Goal: Transaction & Acquisition: Book appointment/travel/reservation

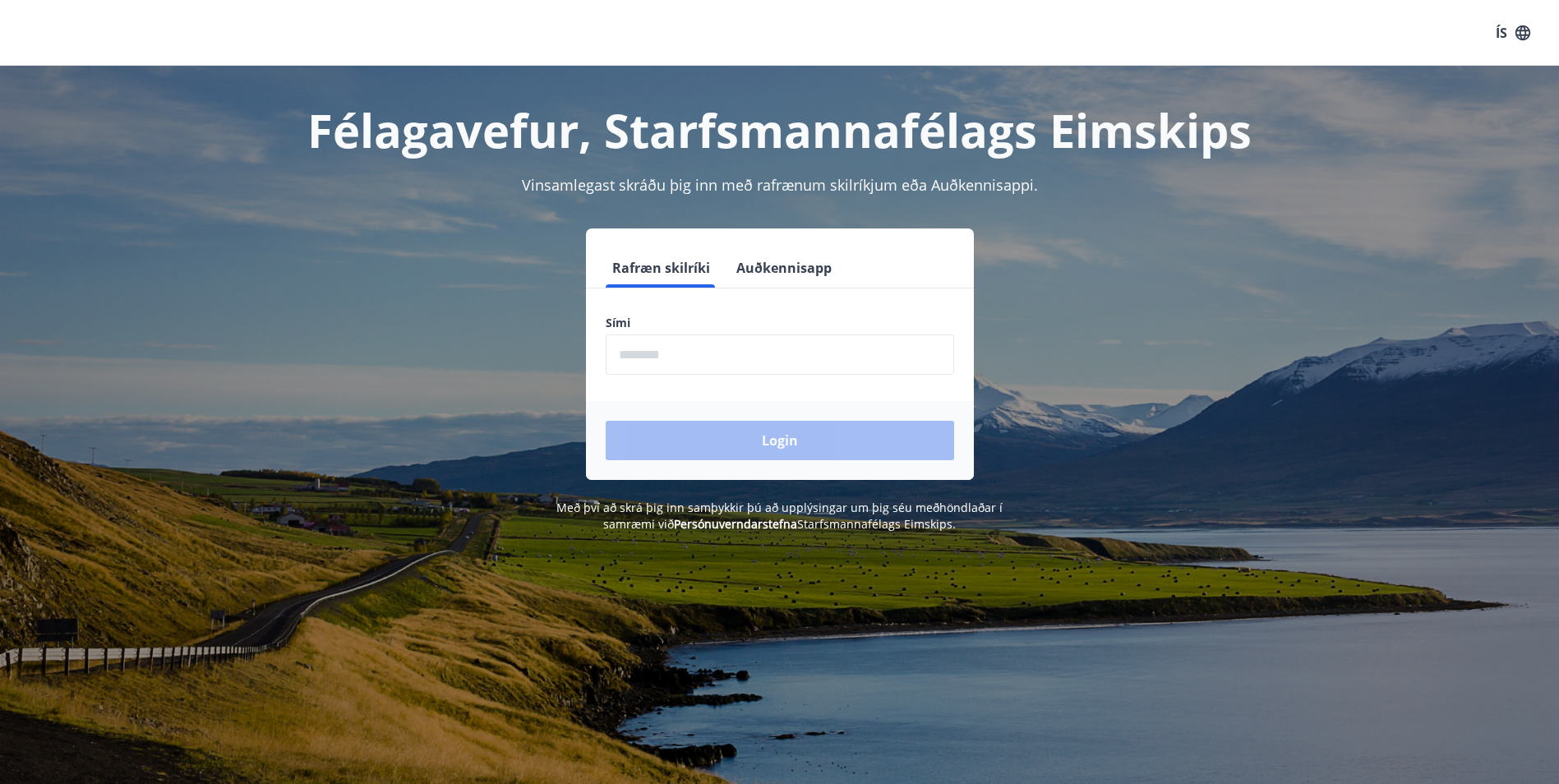
click at [651, 354] on input "phone" at bounding box center [780, 355] width 349 height 41
type input "********"
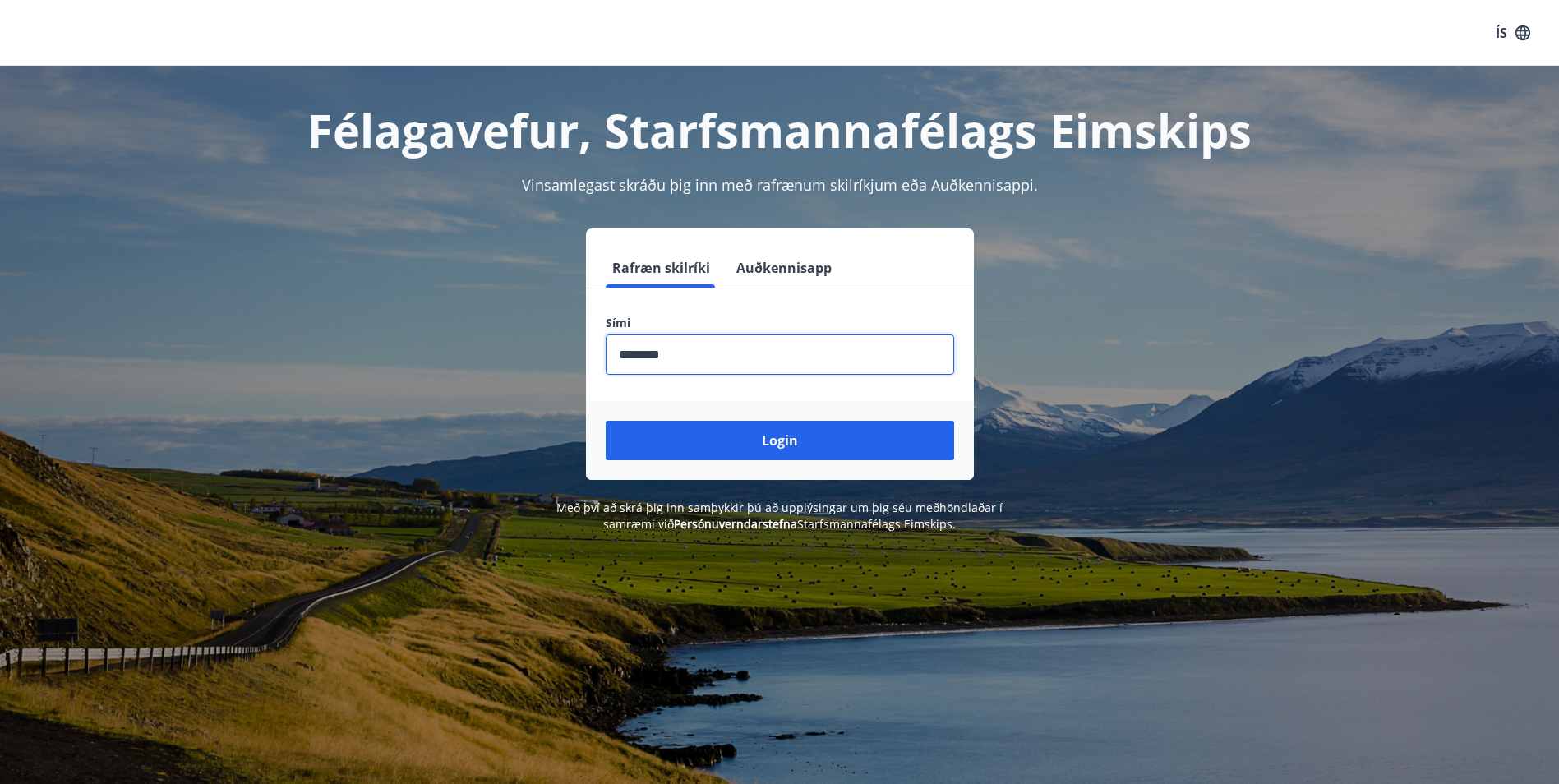
click at [752, 441] on button "Login" at bounding box center [780, 440] width 349 height 40
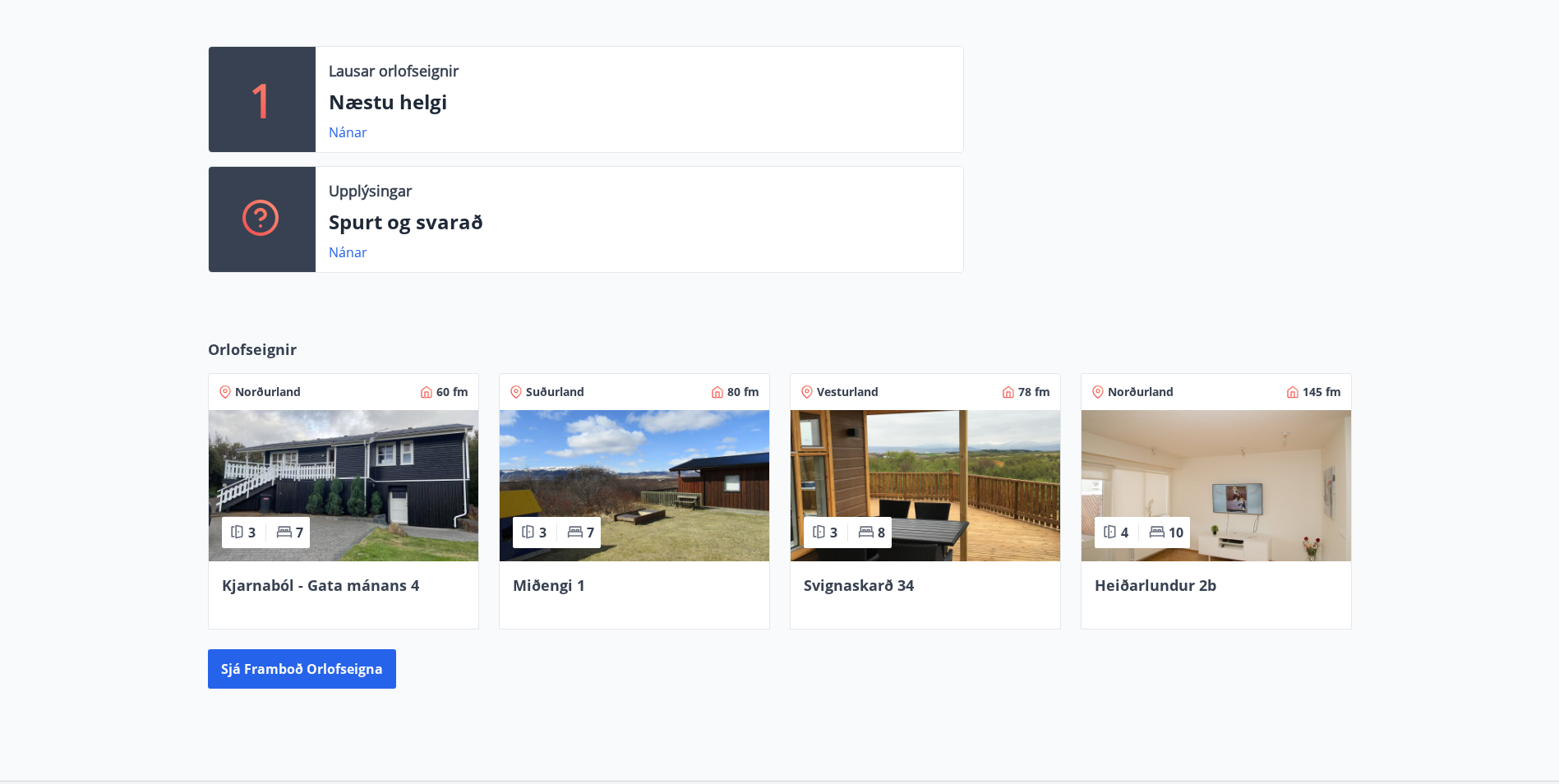
scroll to position [493, 0]
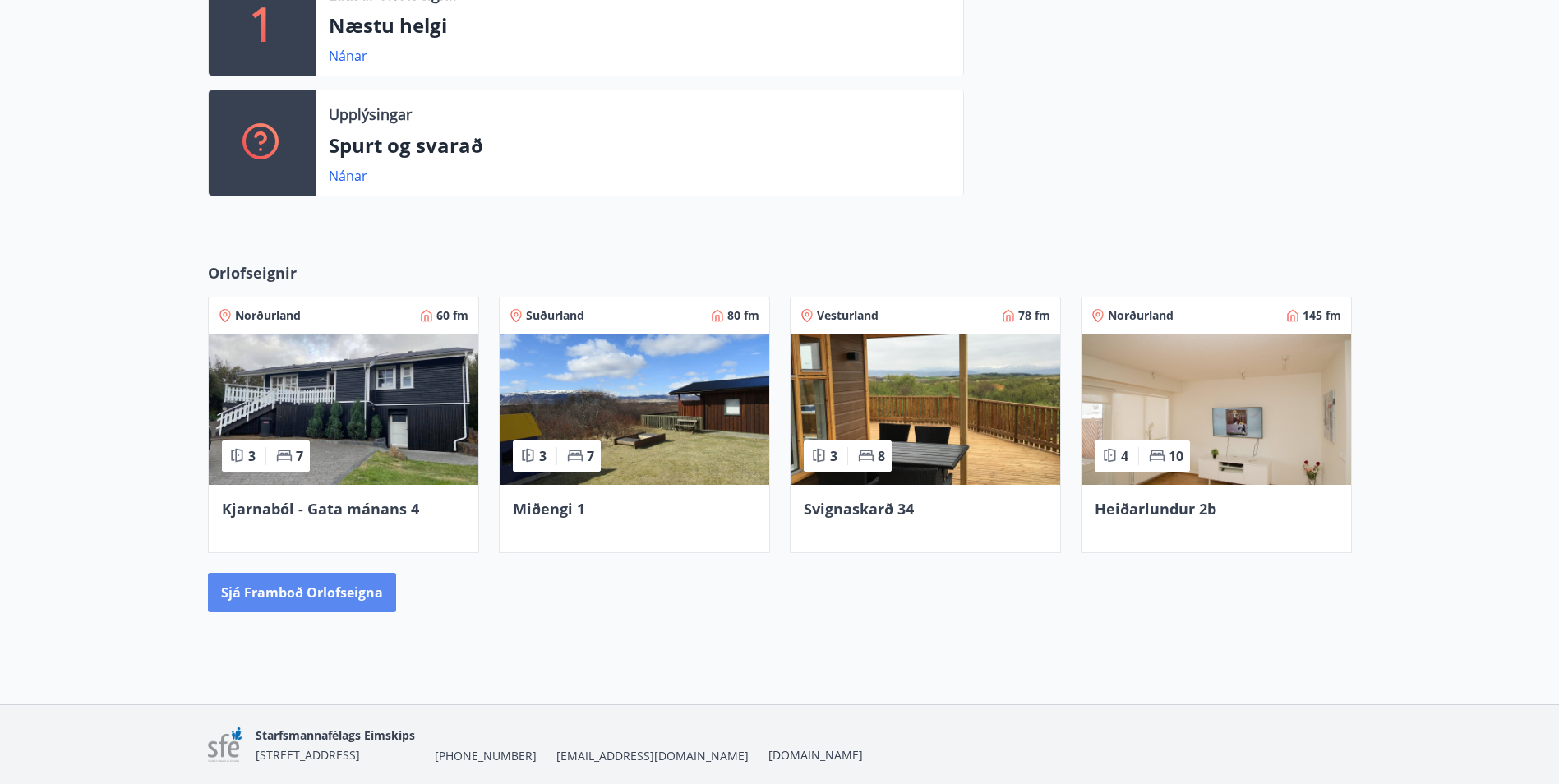
click at [308, 590] on button "Sjá framboð orlofseigna" at bounding box center [302, 593] width 189 height 40
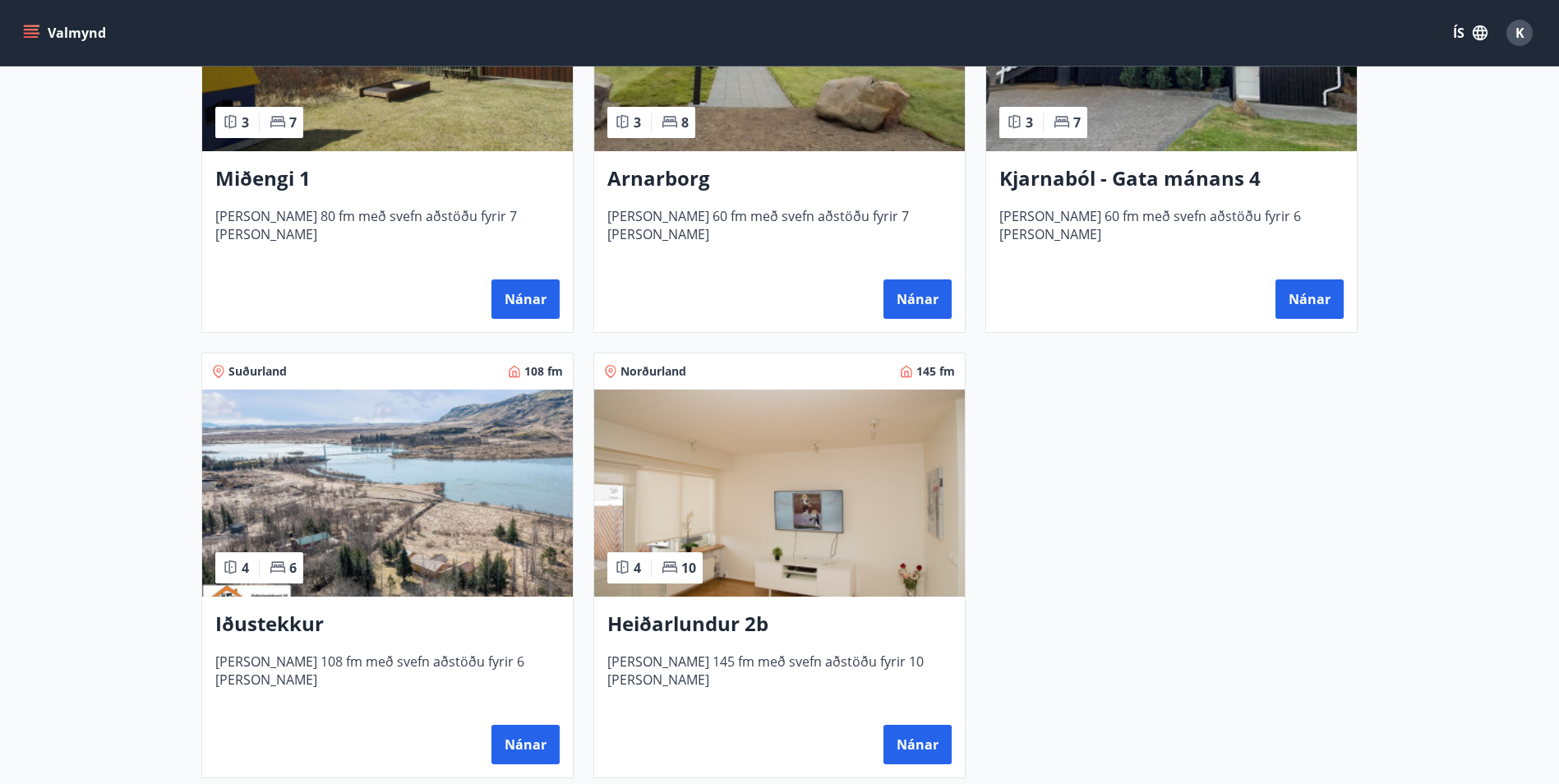
scroll to position [1127, 0]
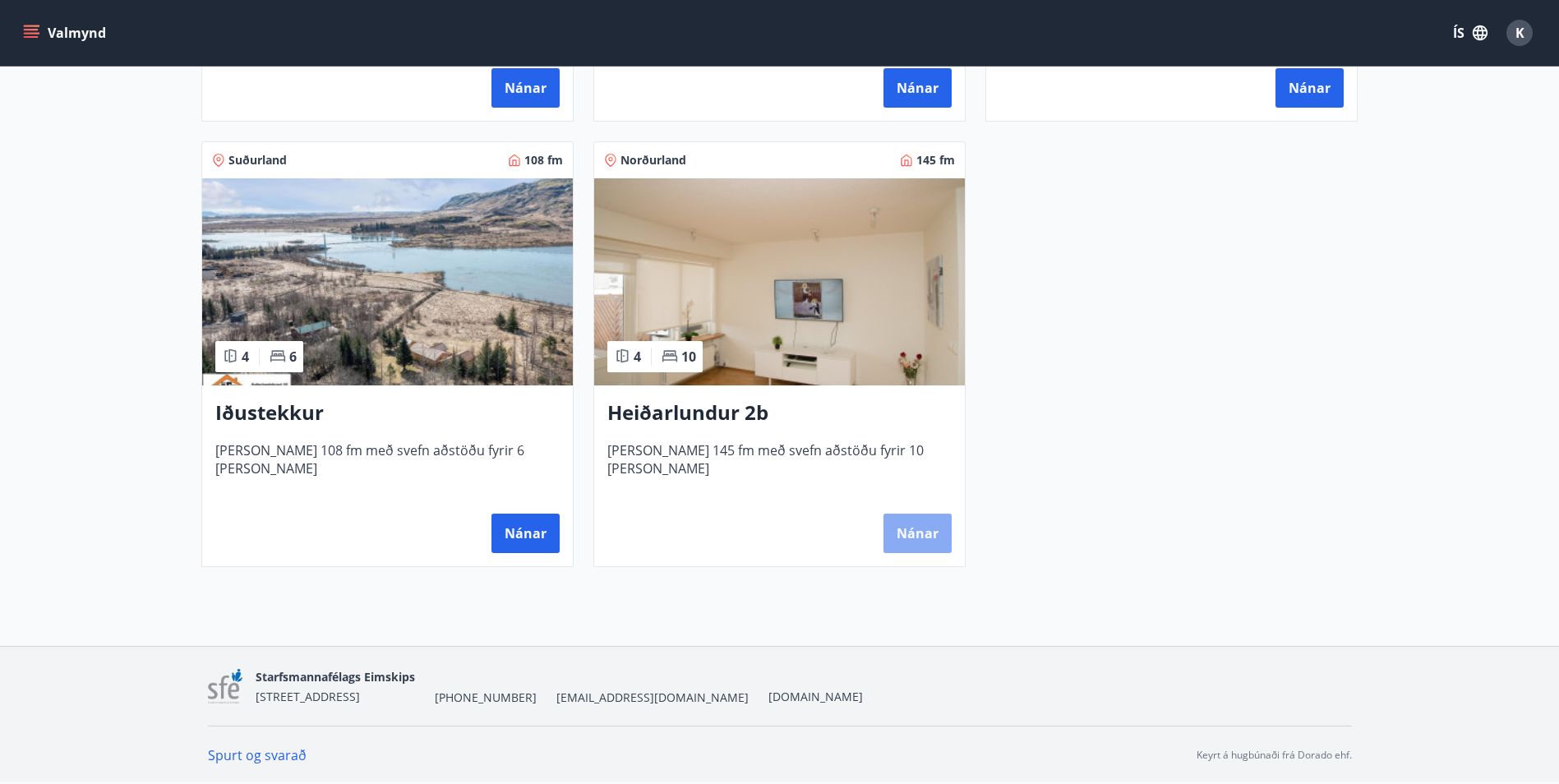
click at [898, 529] on button "Nánar" at bounding box center [918, 533] width 68 height 40
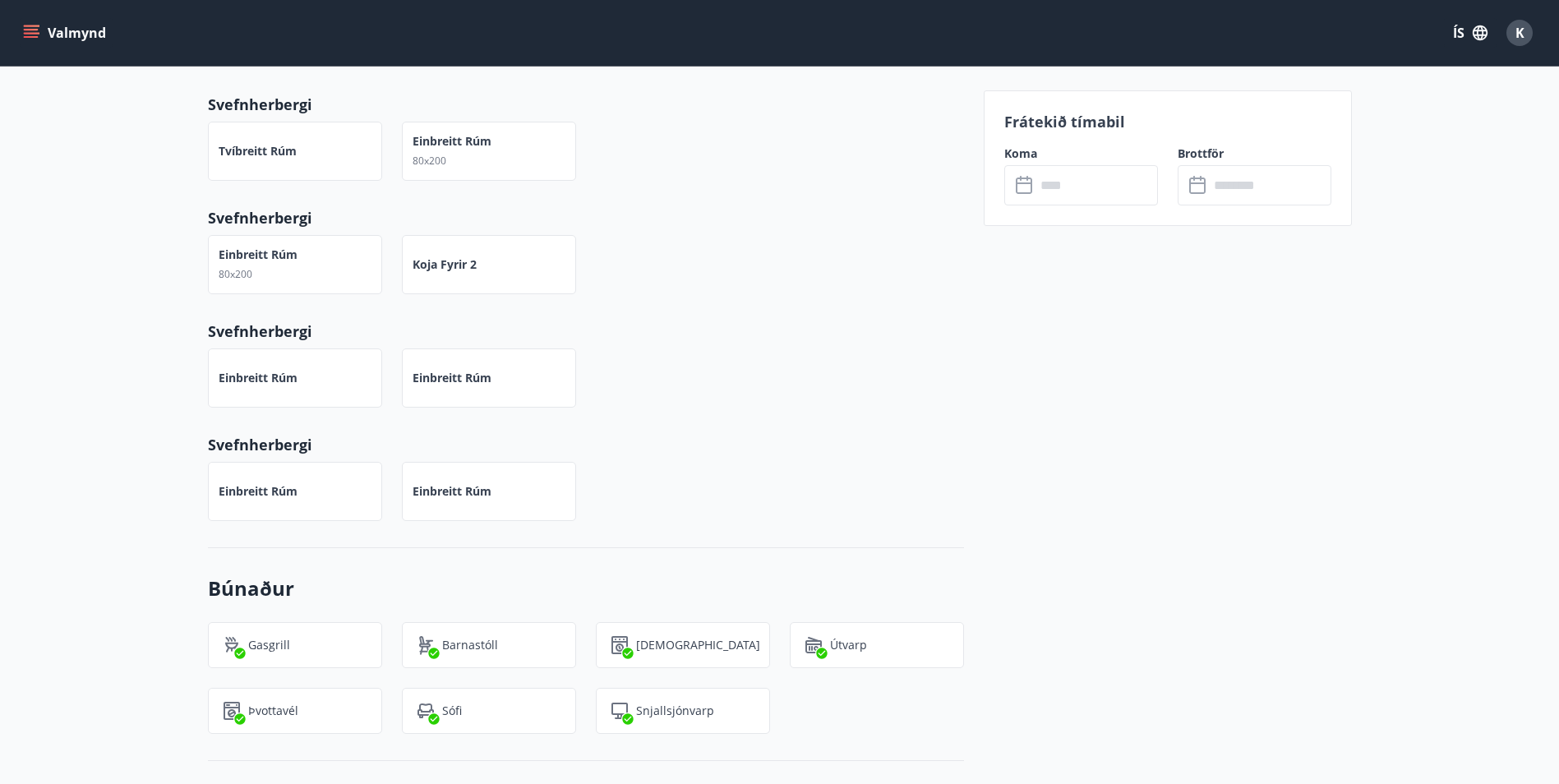
scroll to position [822, 0]
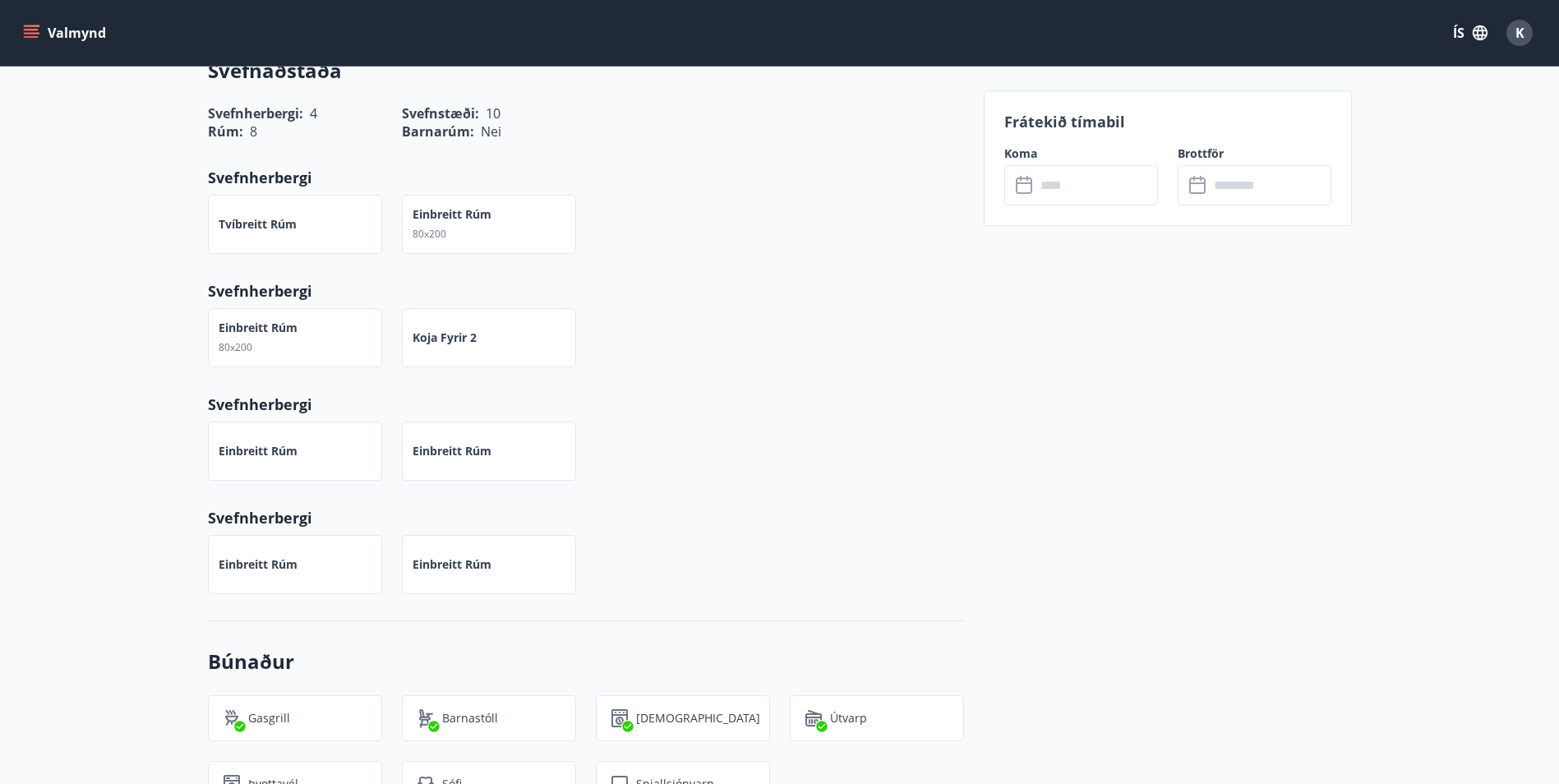
click at [1121, 201] on input "text" at bounding box center [1097, 186] width 122 height 41
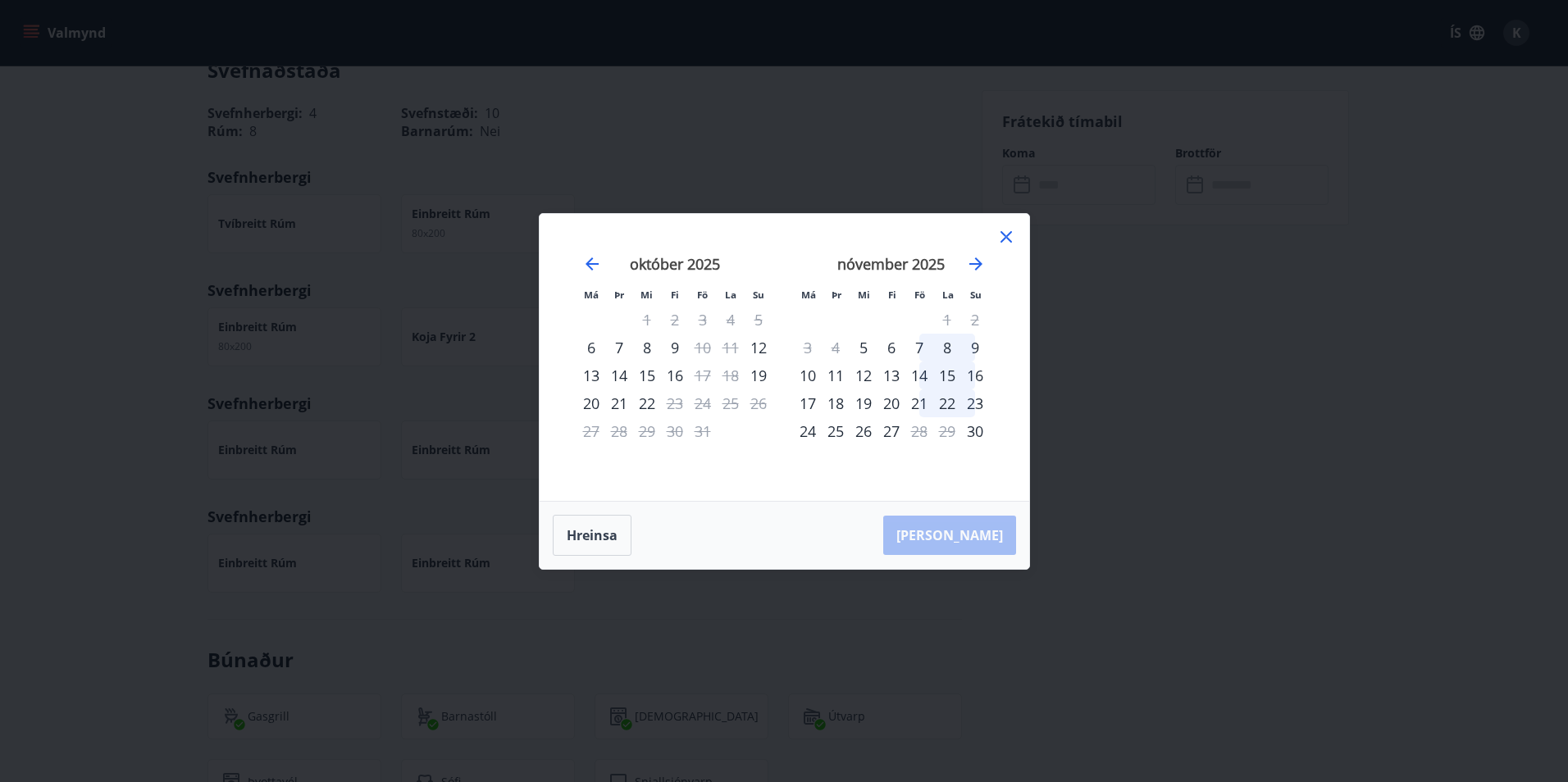
drag, startPoint x: 1003, startPoint y: 237, endPoint x: 1003, endPoint y: 264, distance: 27.0
click at [1003, 237] on icon at bounding box center [1005, 236] width 19 height 19
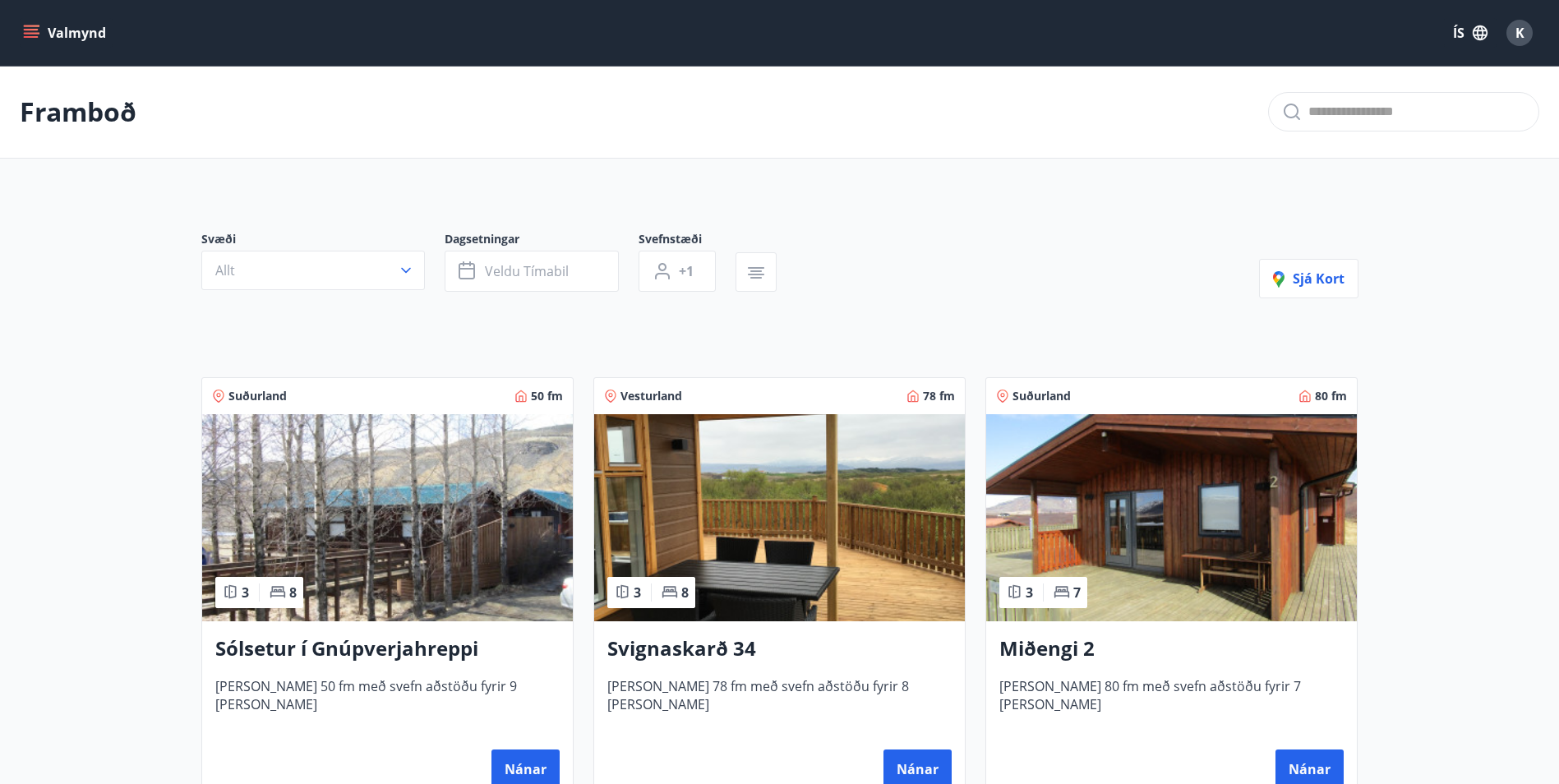
scroll to position [82, 0]
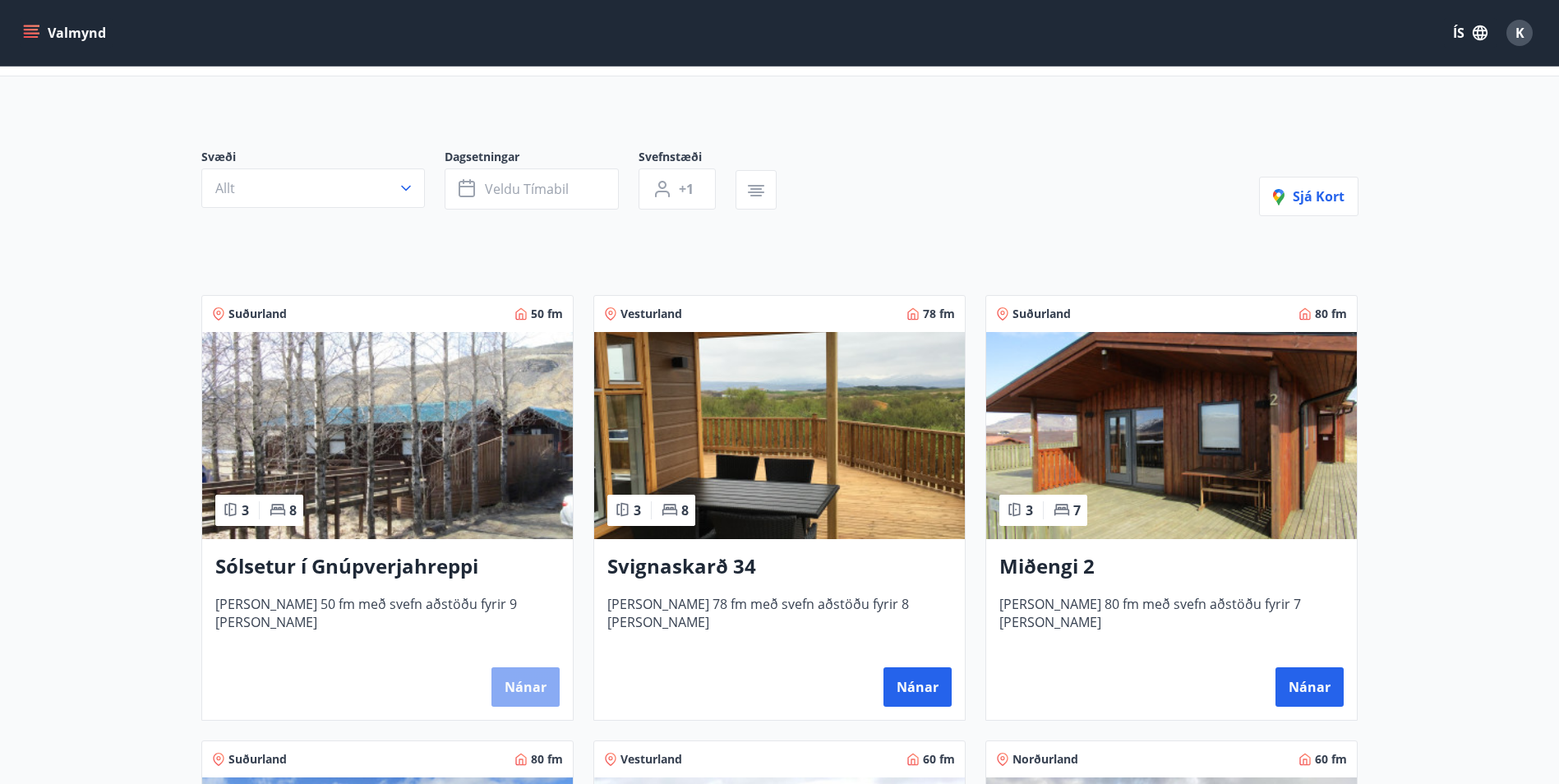
click at [516, 685] on button "Nánar" at bounding box center [526, 687] width 68 height 40
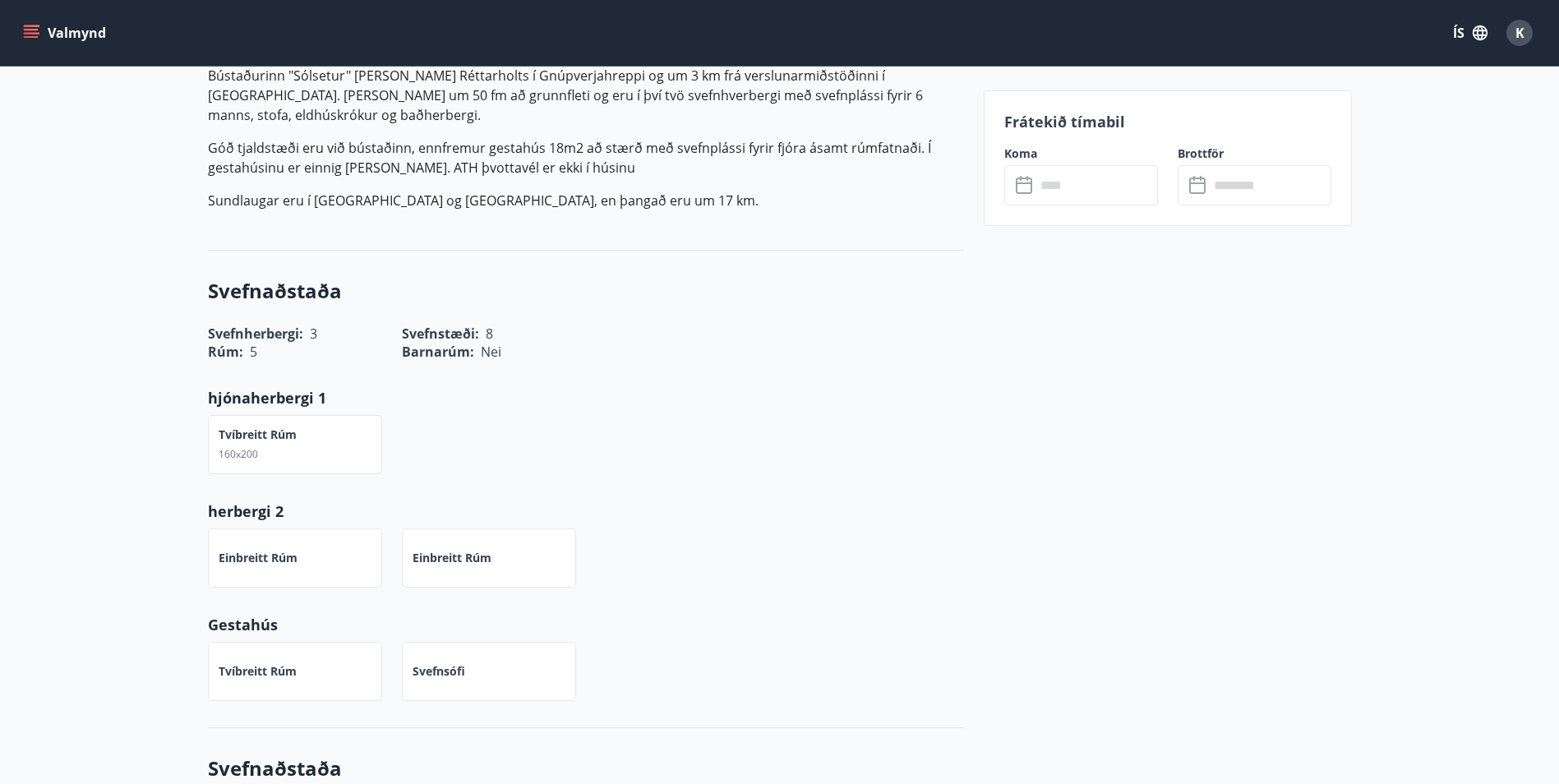
scroll to position [904, 0]
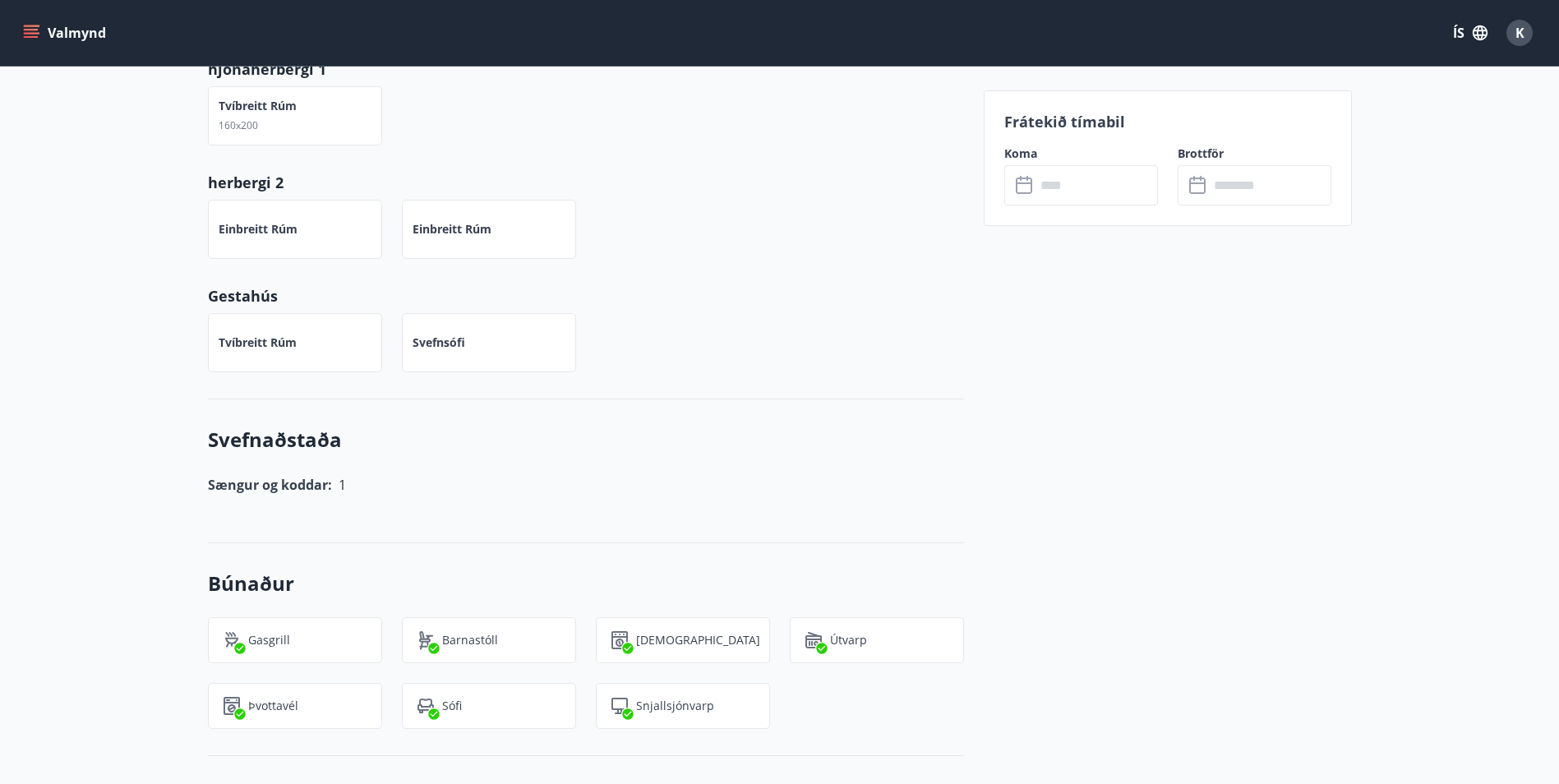
click at [1081, 185] on input "text" at bounding box center [1097, 186] width 122 height 41
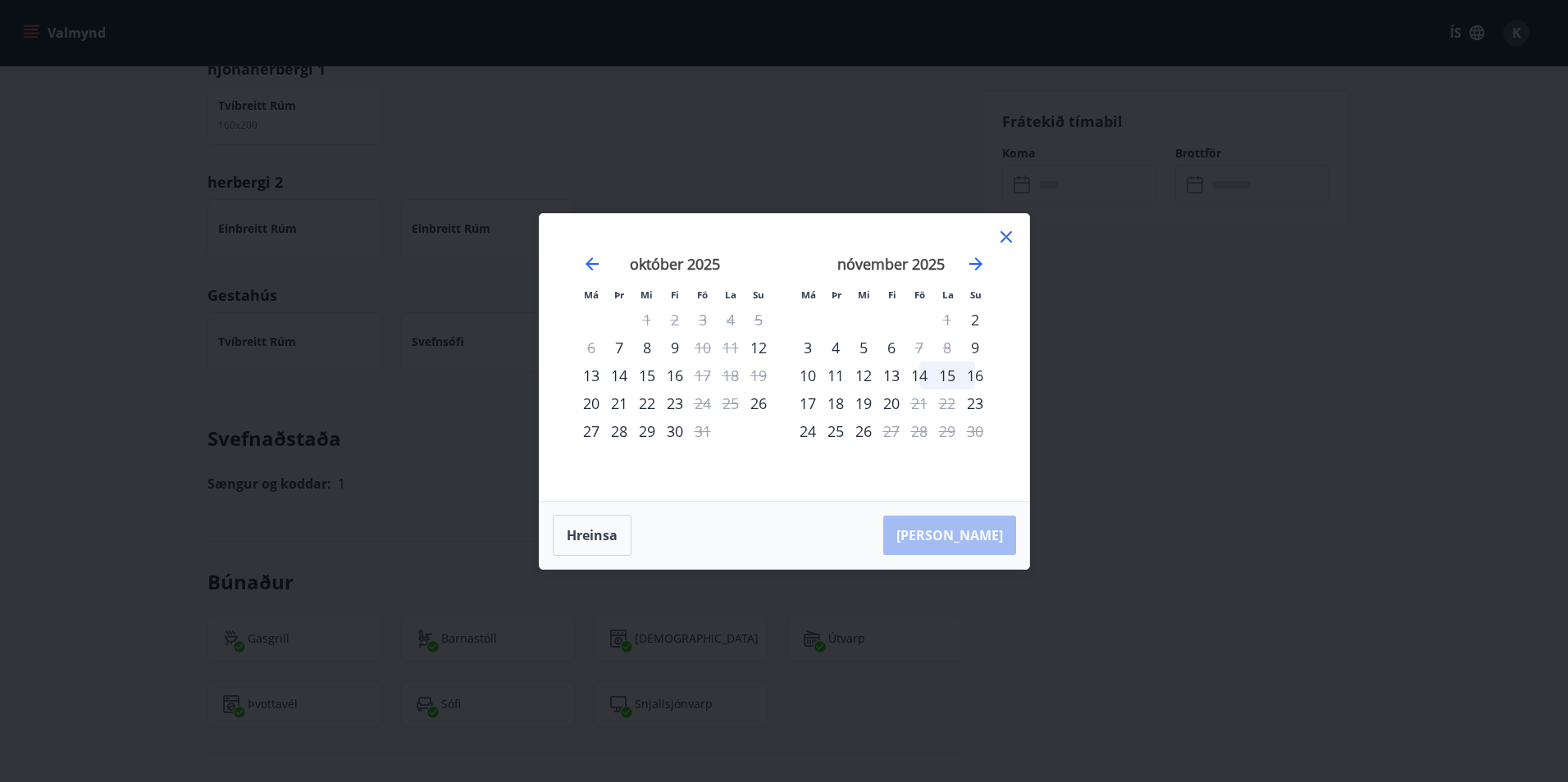
click at [1002, 235] on icon at bounding box center [1005, 236] width 19 height 19
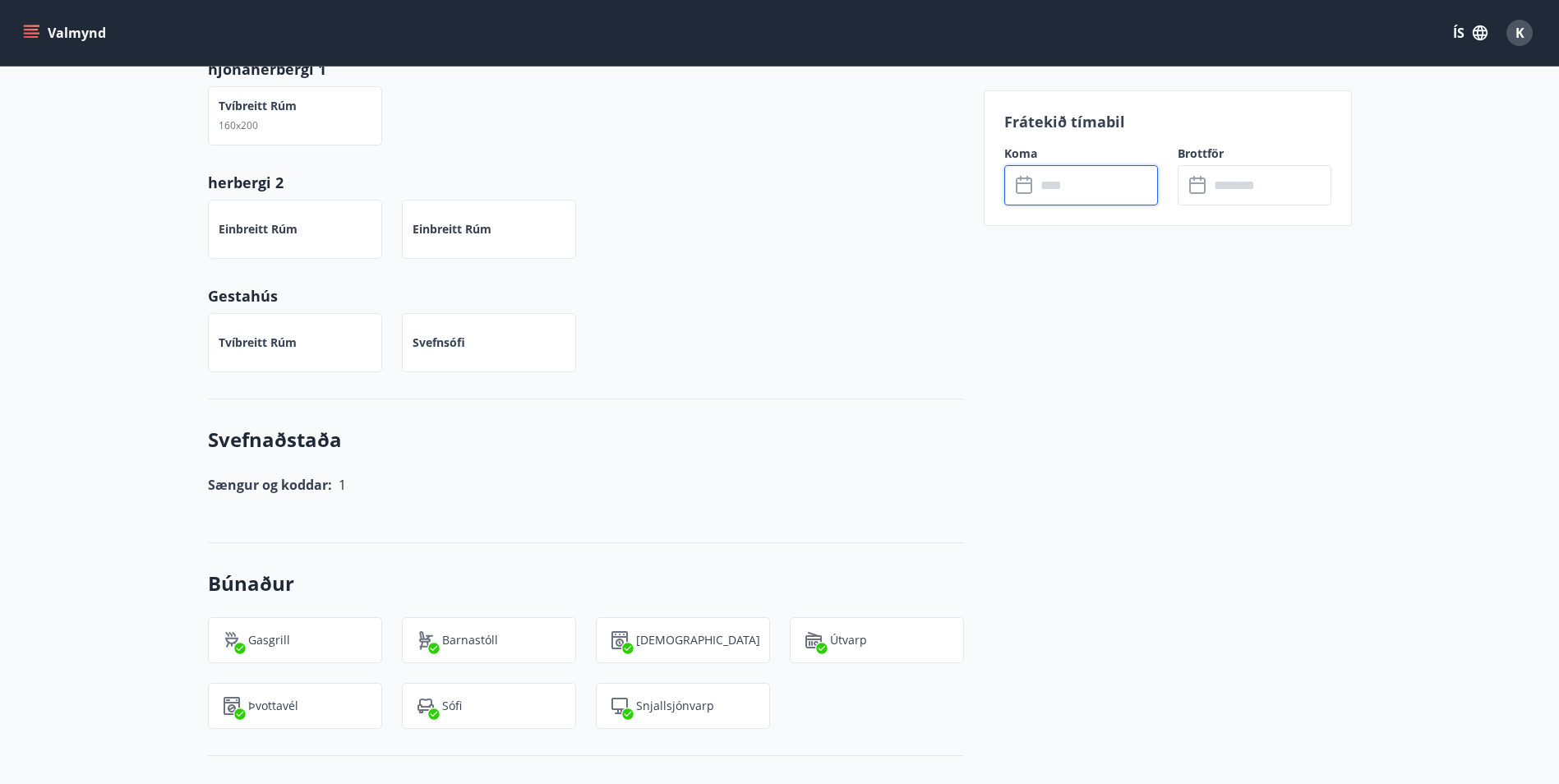
scroll to position [3, 0]
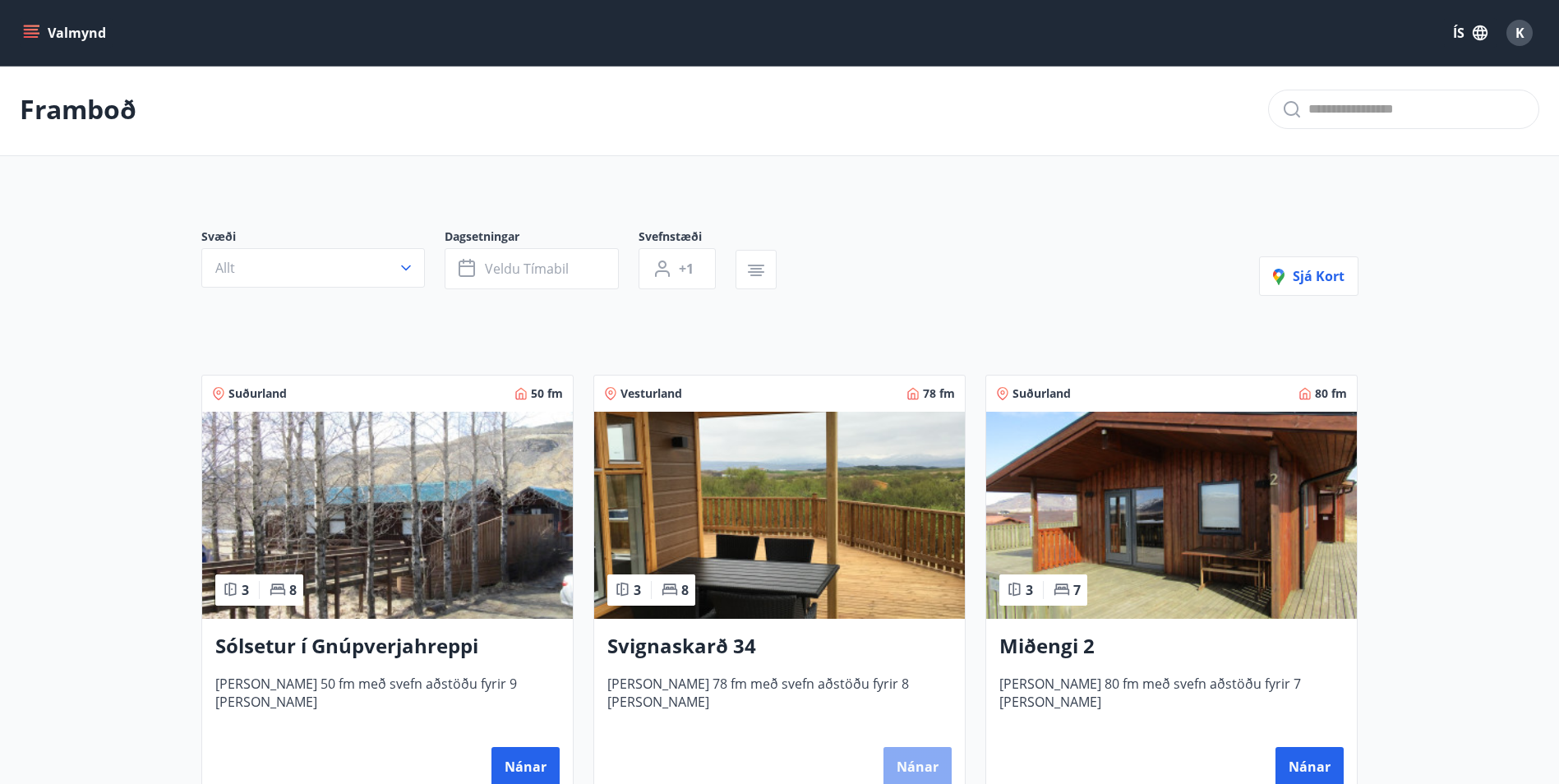
click at [928, 765] on button "Nánar" at bounding box center [918, 766] width 68 height 40
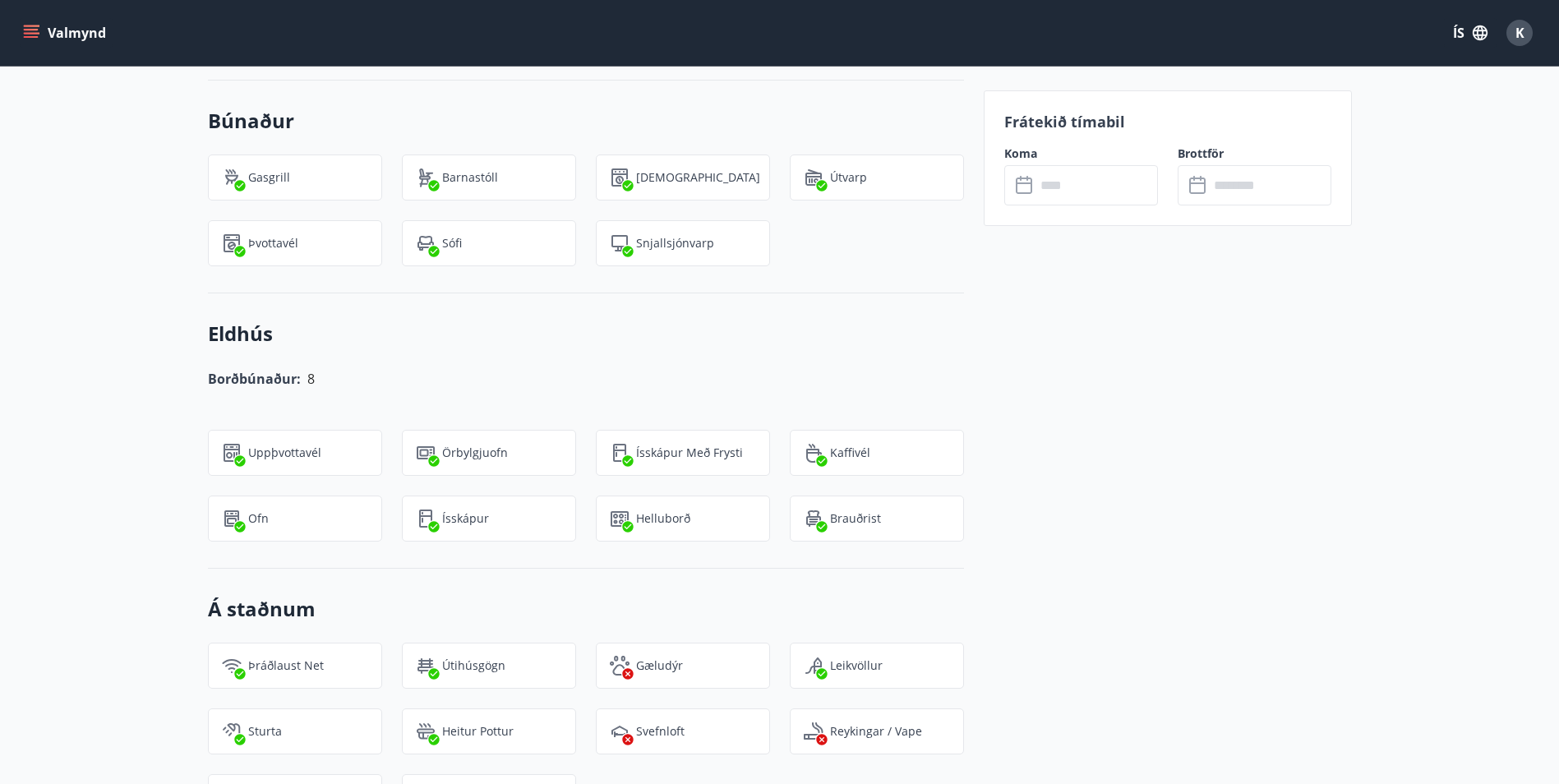
scroll to position [1315, 0]
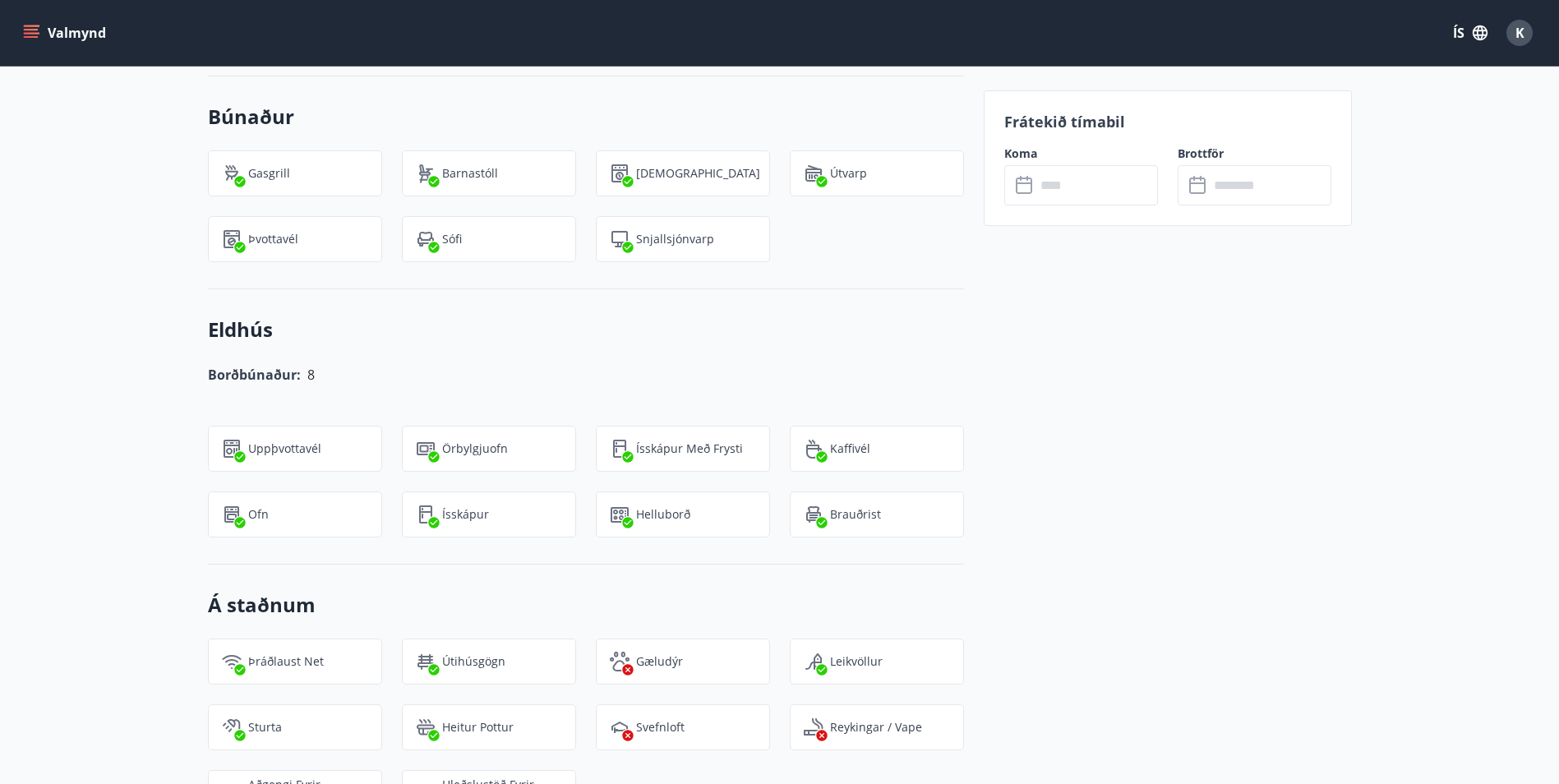
click at [1086, 181] on input "text" at bounding box center [1097, 186] width 122 height 41
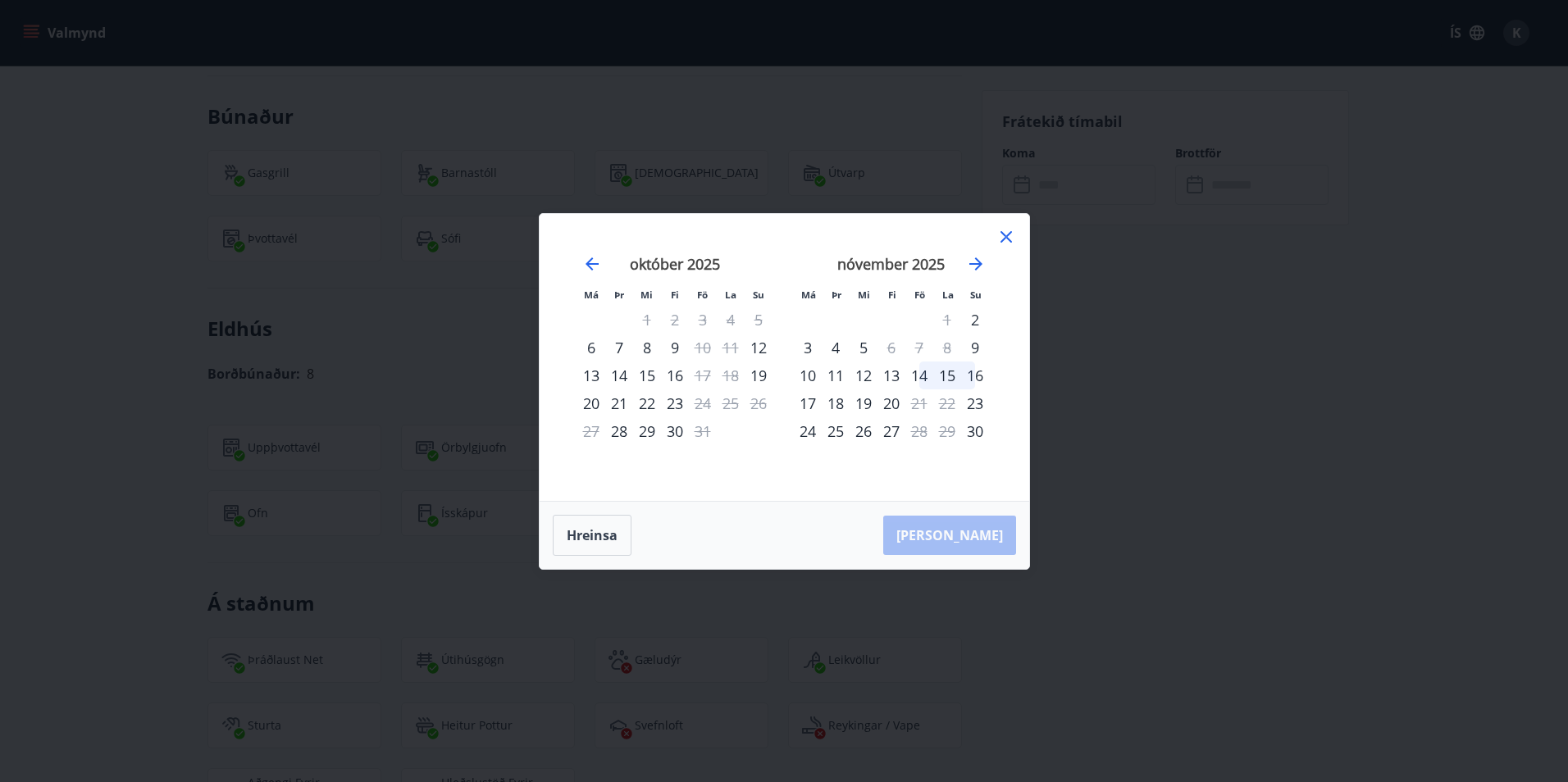
click at [1002, 234] on icon at bounding box center [1005, 236] width 19 height 19
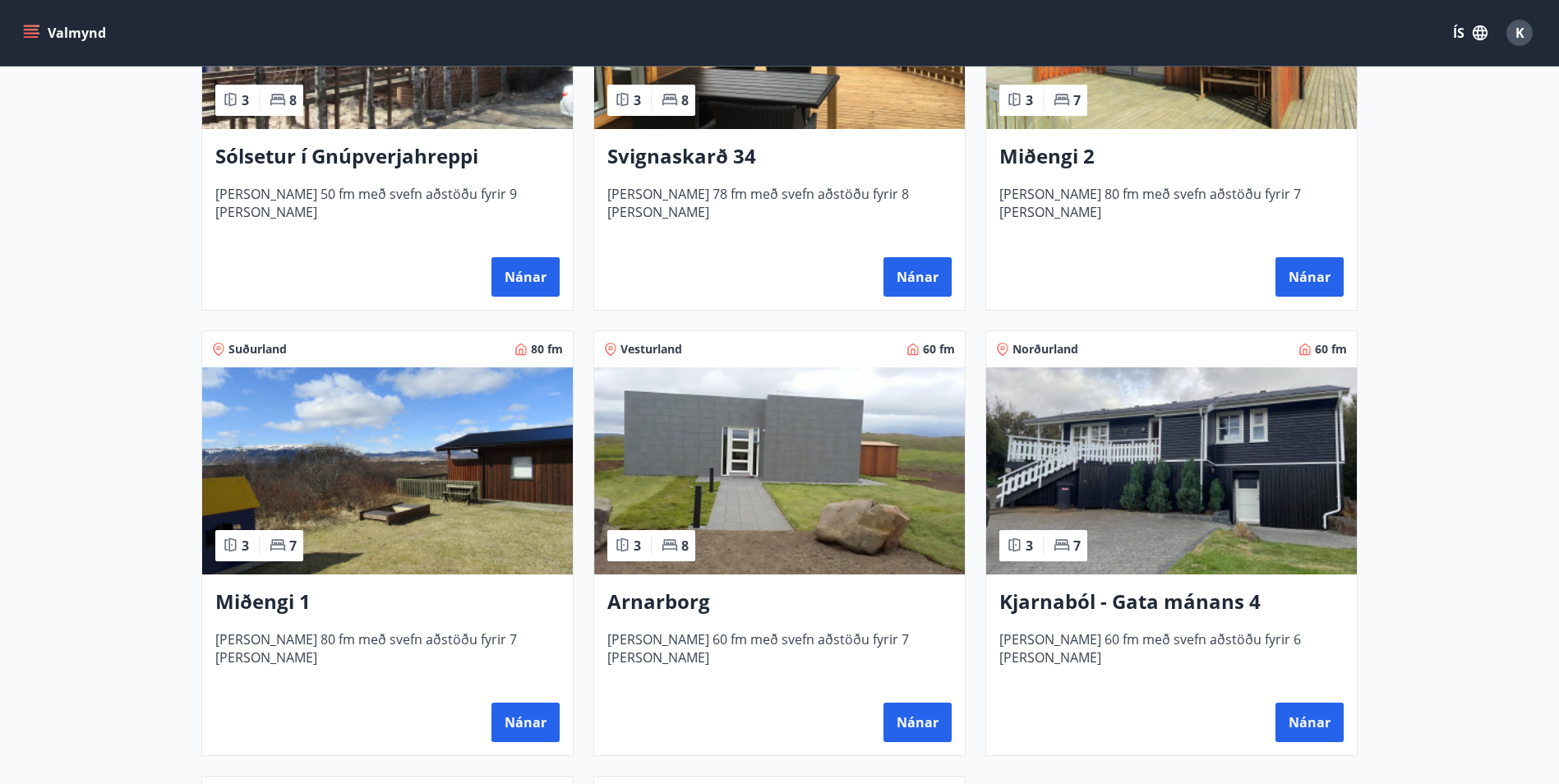
scroll to position [493, 0]
click at [1314, 720] on button "Nánar" at bounding box center [1310, 721] width 68 height 40
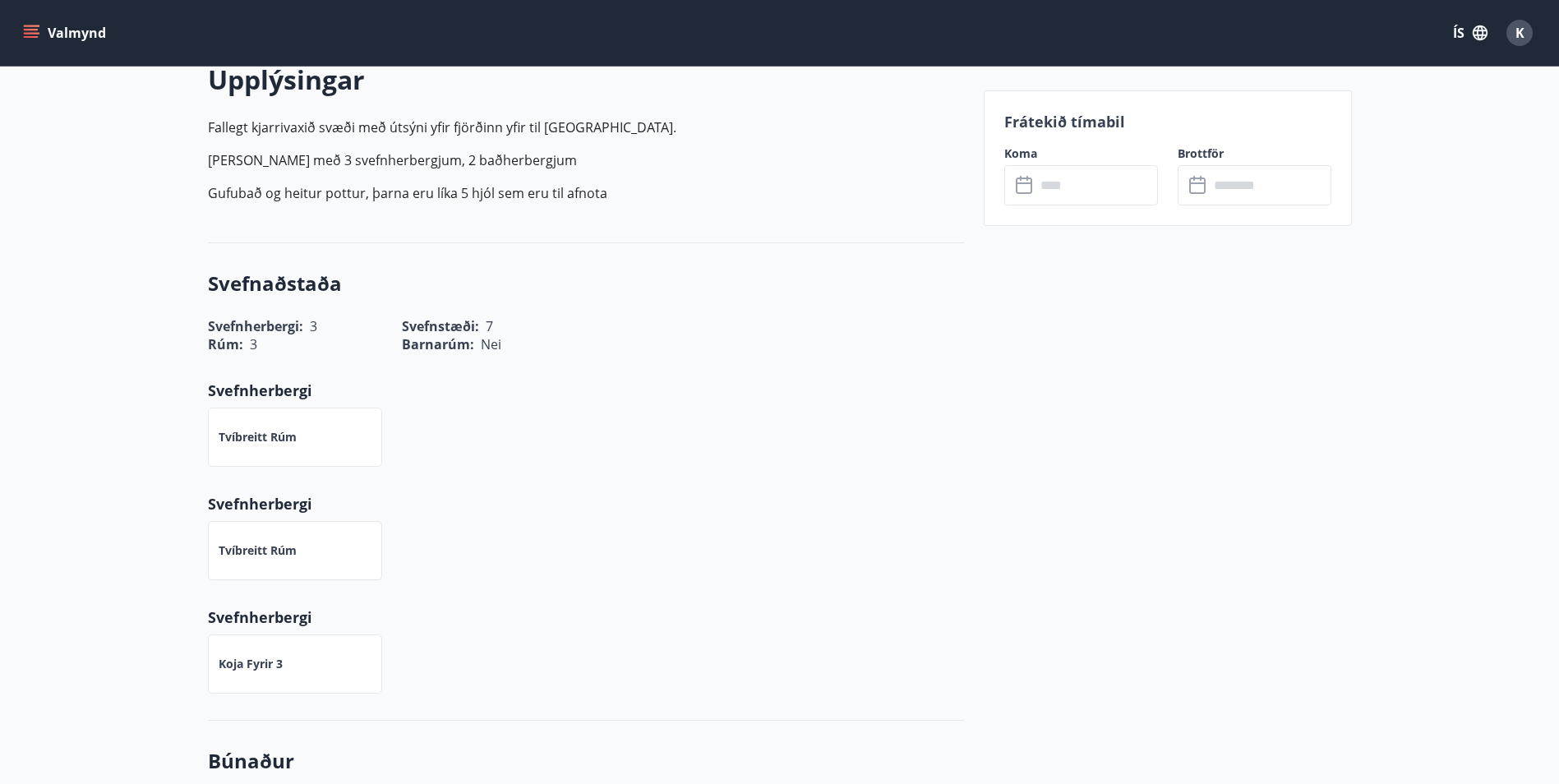
scroll to position [493, 0]
click at [1058, 190] on input "text" at bounding box center [1097, 186] width 122 height 41
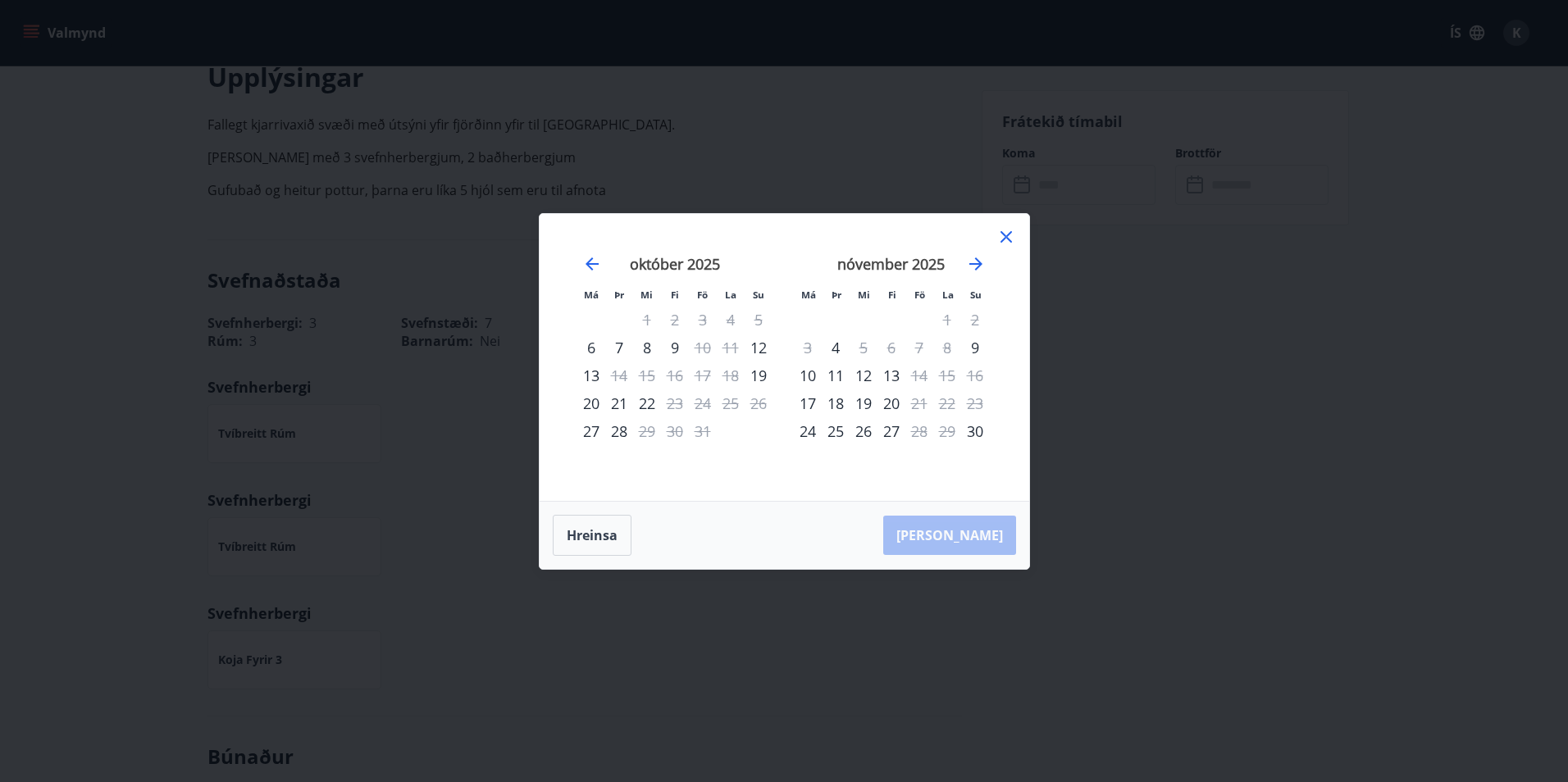
click at [1001, 235] on icon at bounding box center [1005, 236] width 19 height 19
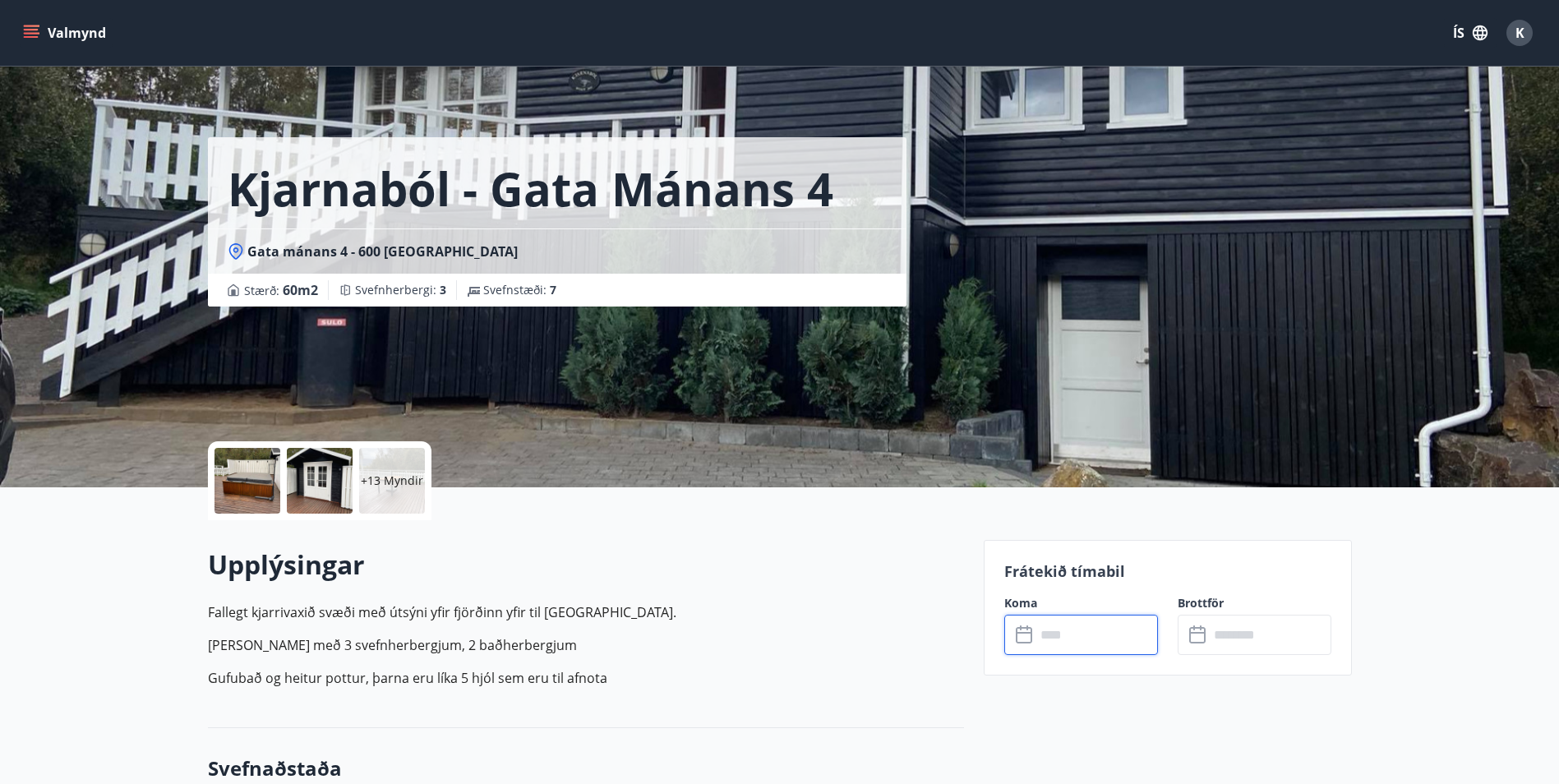
scroll to position [0, 0]
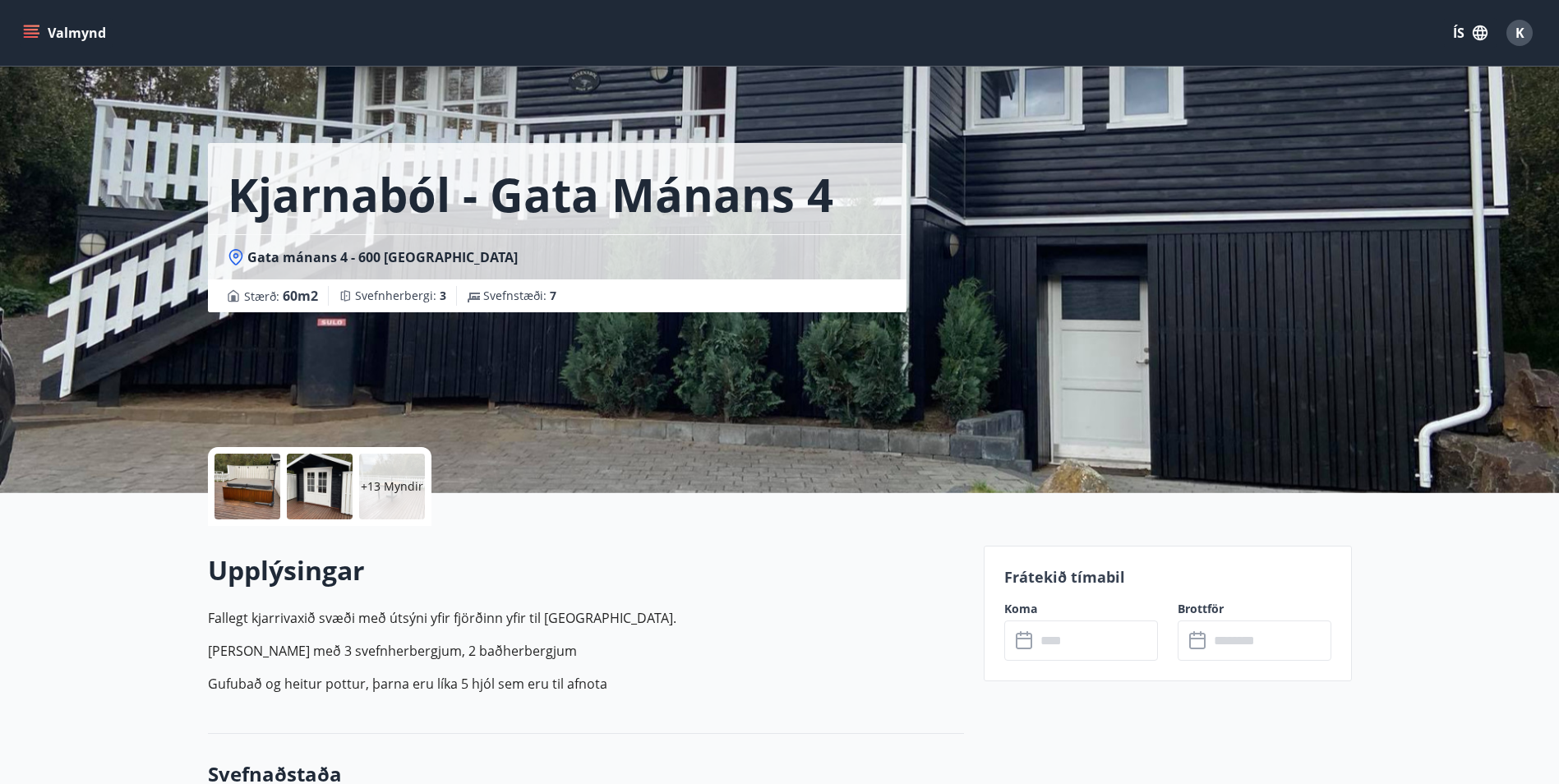
click at [42, 27] on button "Valmynd" at bounding box center [66, 33] width 92 height 30
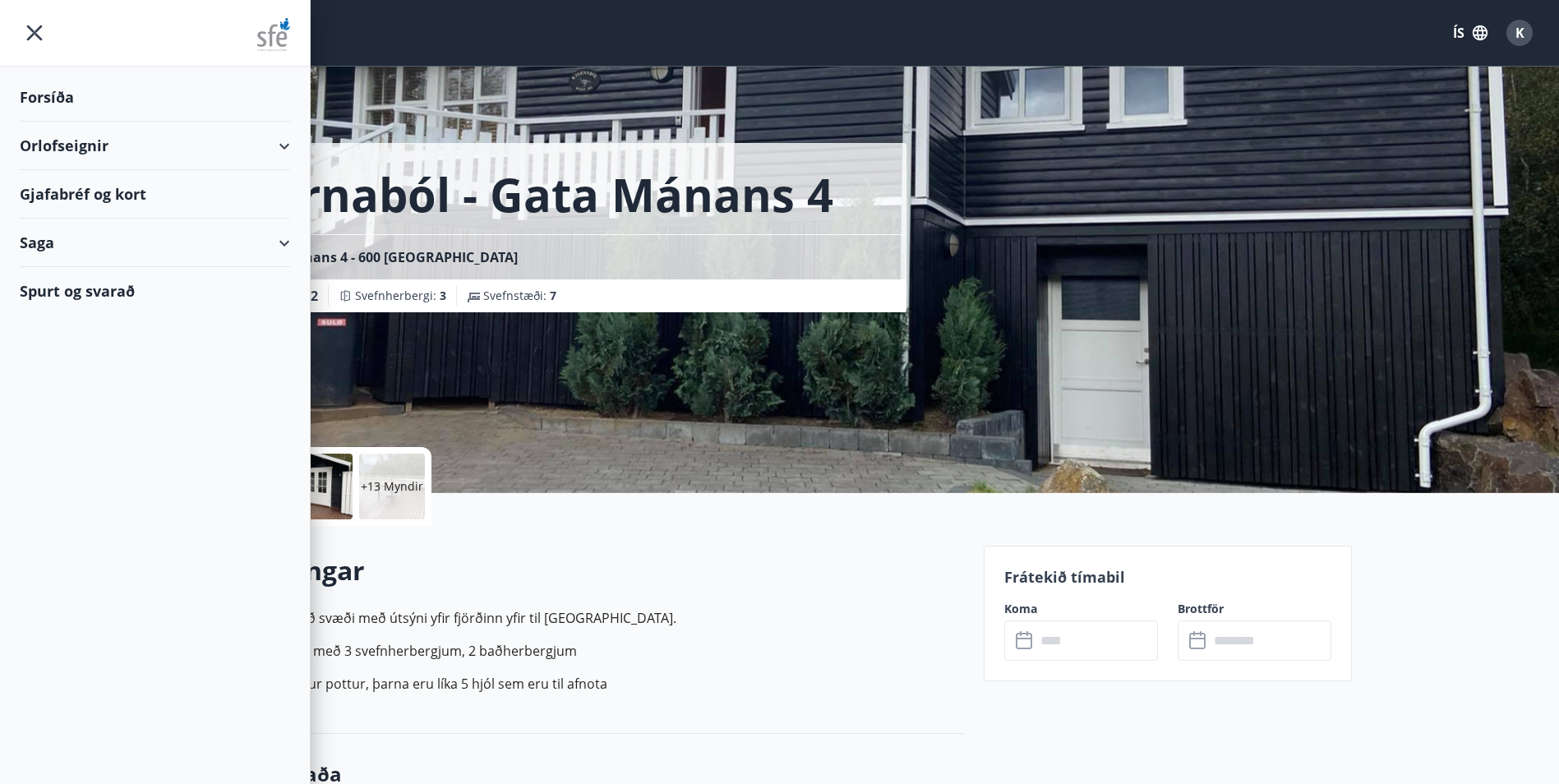
click at [121, 184] on div "Gjafabréf og kort" at bounding box center [154, 194] width 270 height 48
